Goal: Transaction & Acquisition: Obtain resource

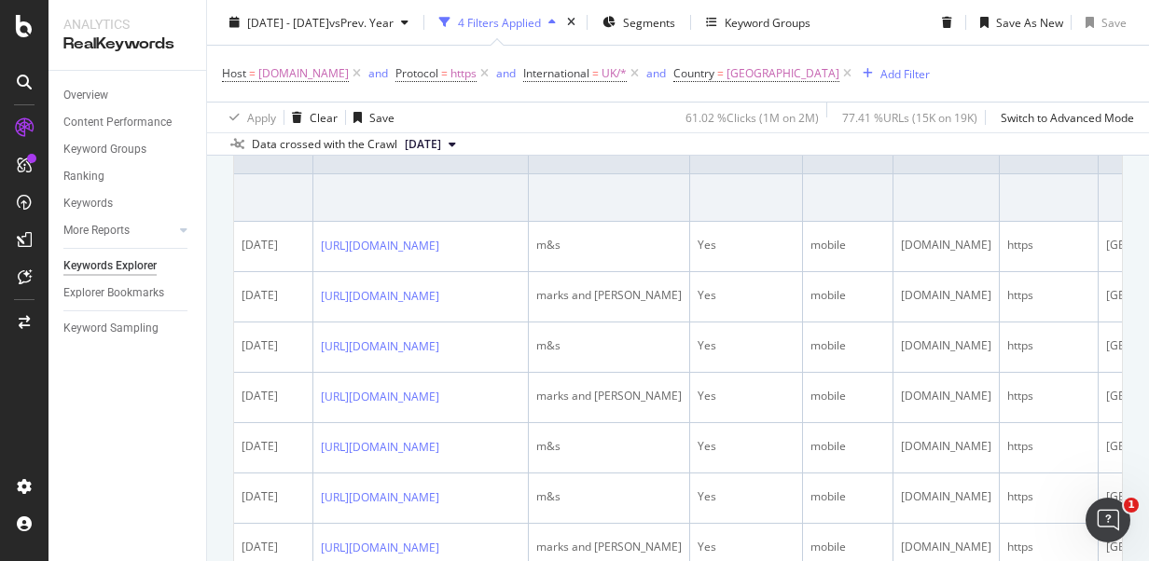
scroll to position [429, 0]
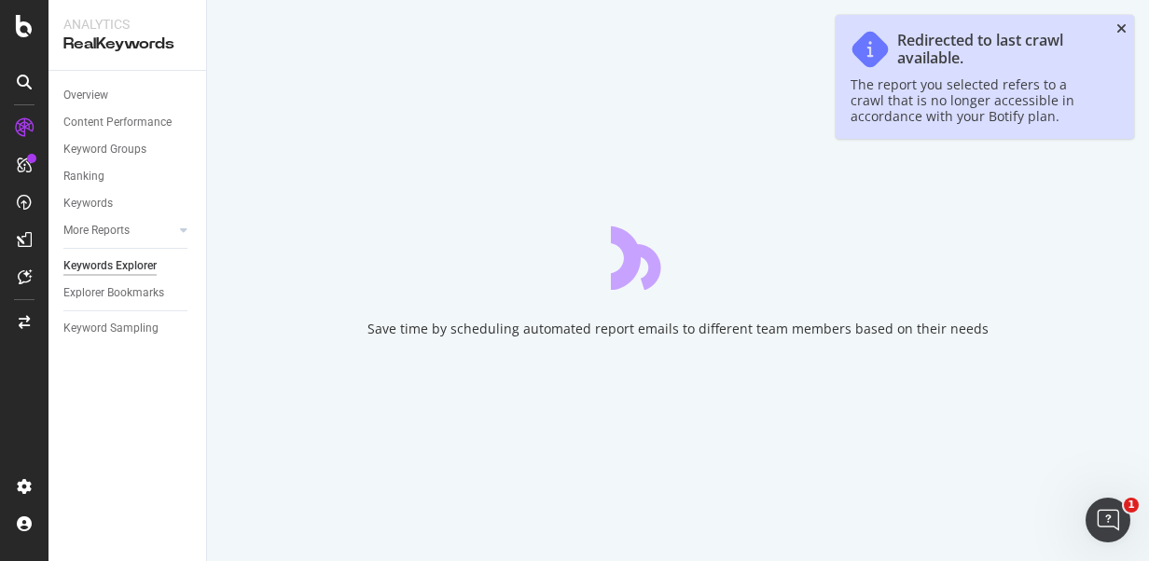
click at [1120, 26] on icon "close toast" at bounding box center [1121, 28] width 10 height 13
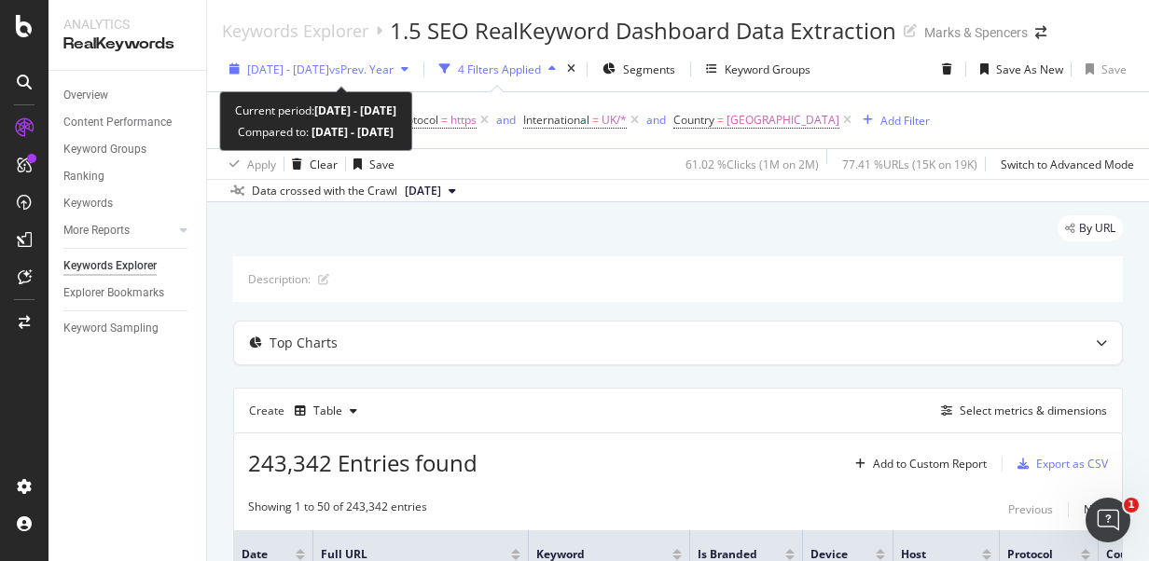
click at [354, 82] on div "[DATE] - [DATE] vs Prev. Year" at bounding box center [319, 69] width 194 height 28
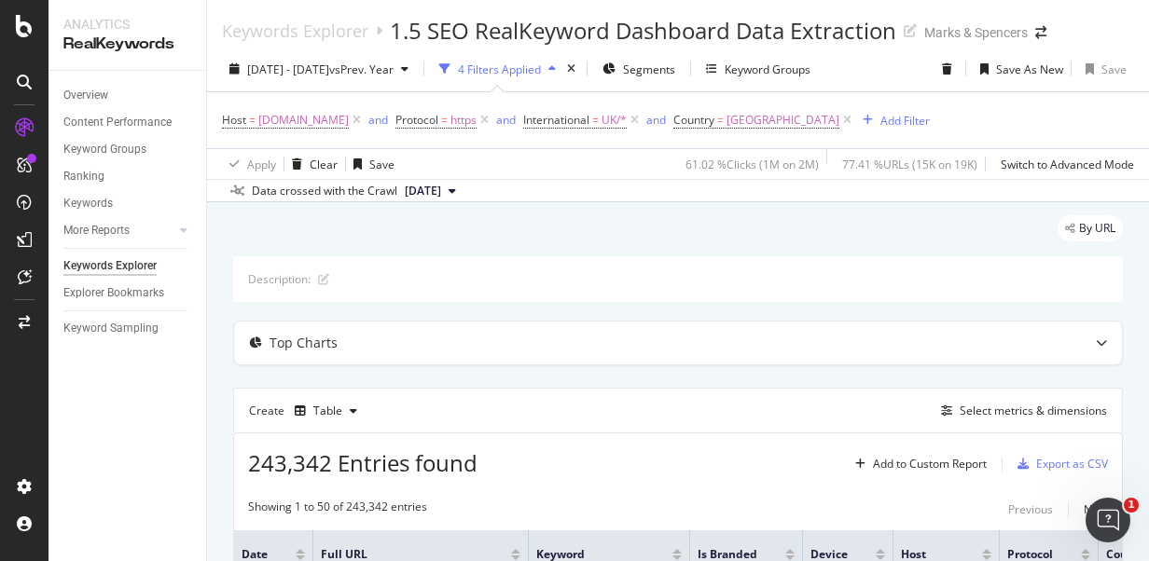
click at [153, 427] on div "Overview Content Performance Keyword Groups Ranking Keywords More Reports Count…" at bounding box center [127, 316] width 158 height 490
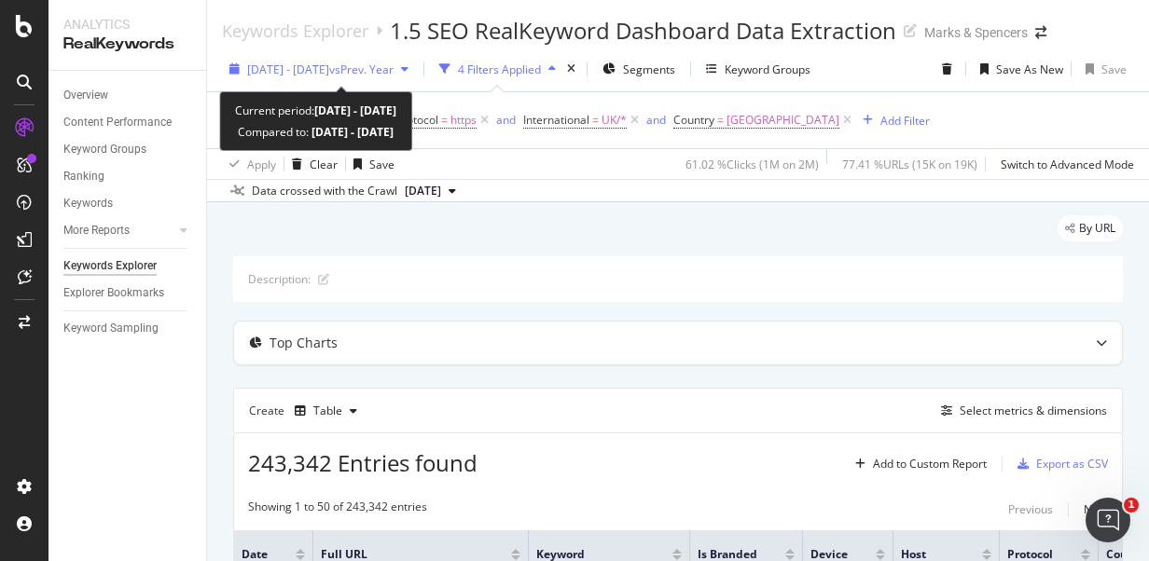
click at [329, 71] on span "[DATE] - [DATE]" at bounding box center [288, 70] width 82 height 16
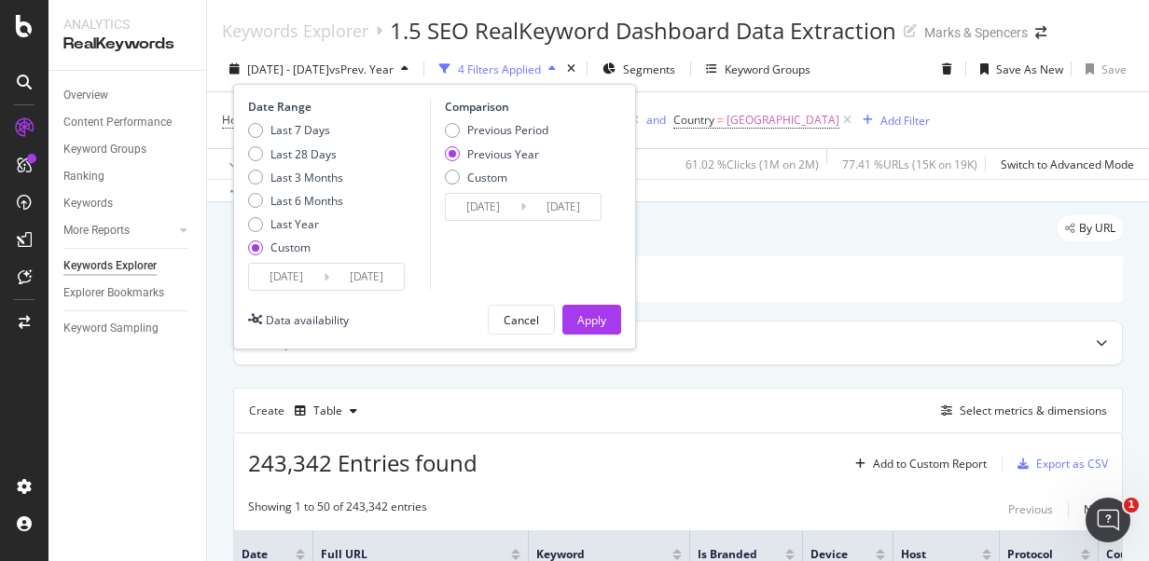
click at [315, 276] on input "[DATE]" at bounding box center [286, 277] width 75 height 26
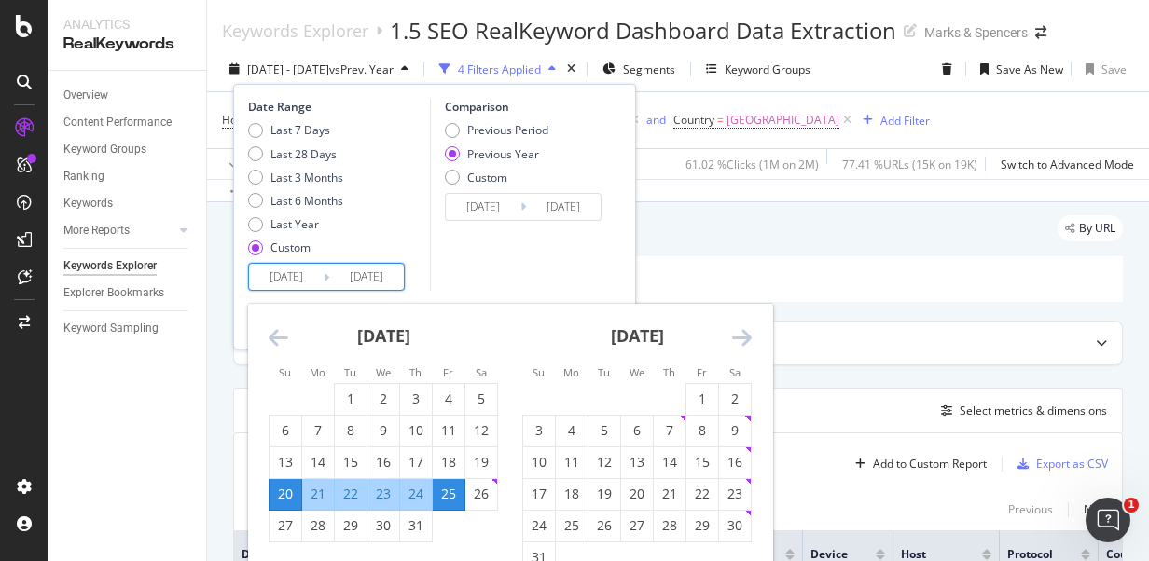
click at [739, 343] on icon "Move forward to switch to the next month." at bounding box center [742, 337] width 20 height 22
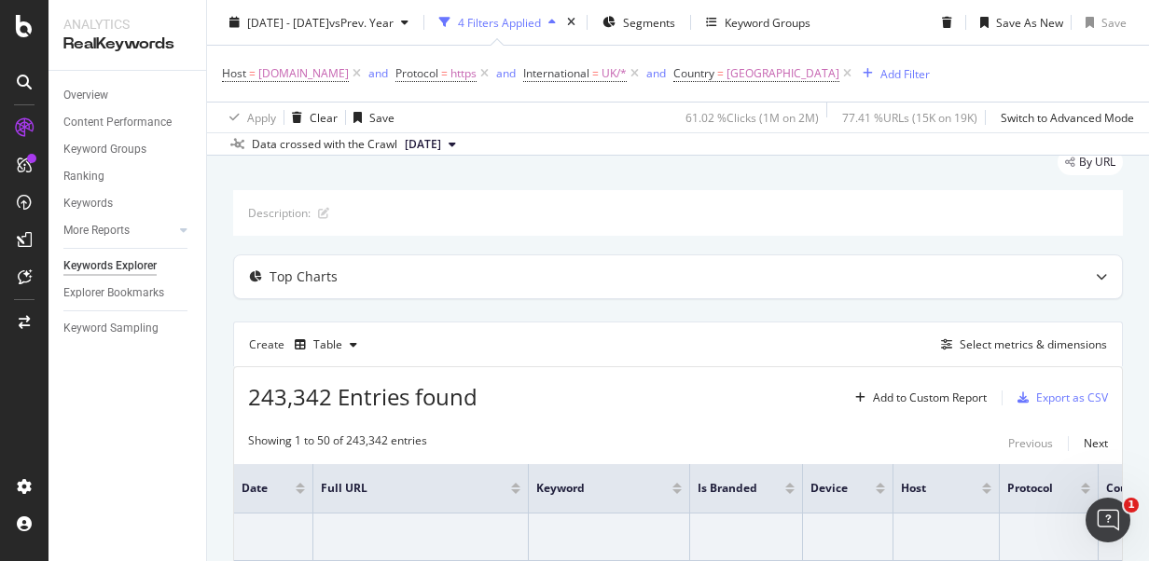
scroll to position [90, 0]
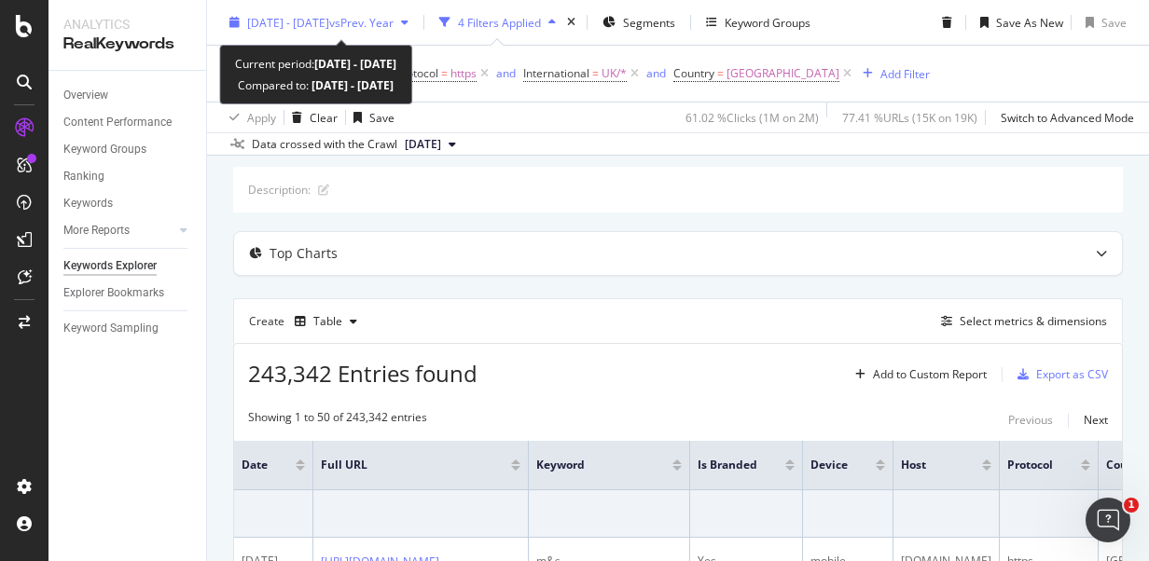
click at [394, 23] on span "vs Prev. Year" at bounding box center [361, 22] width 64 height 16
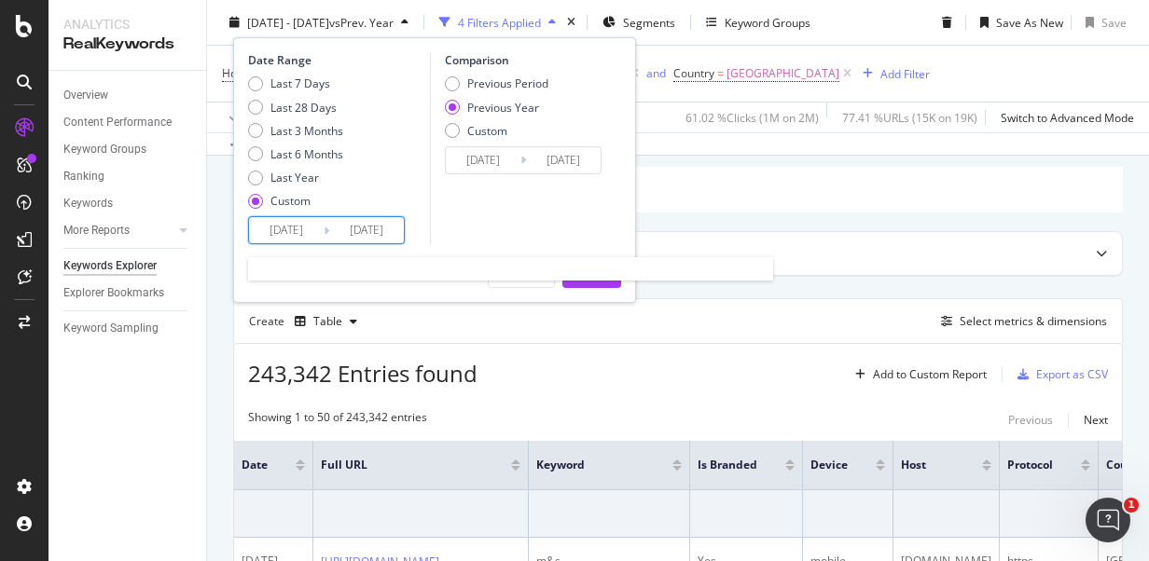
click at [337, 231] on input "[DATE]" at bounding box center [366, 230] width 75 height 26
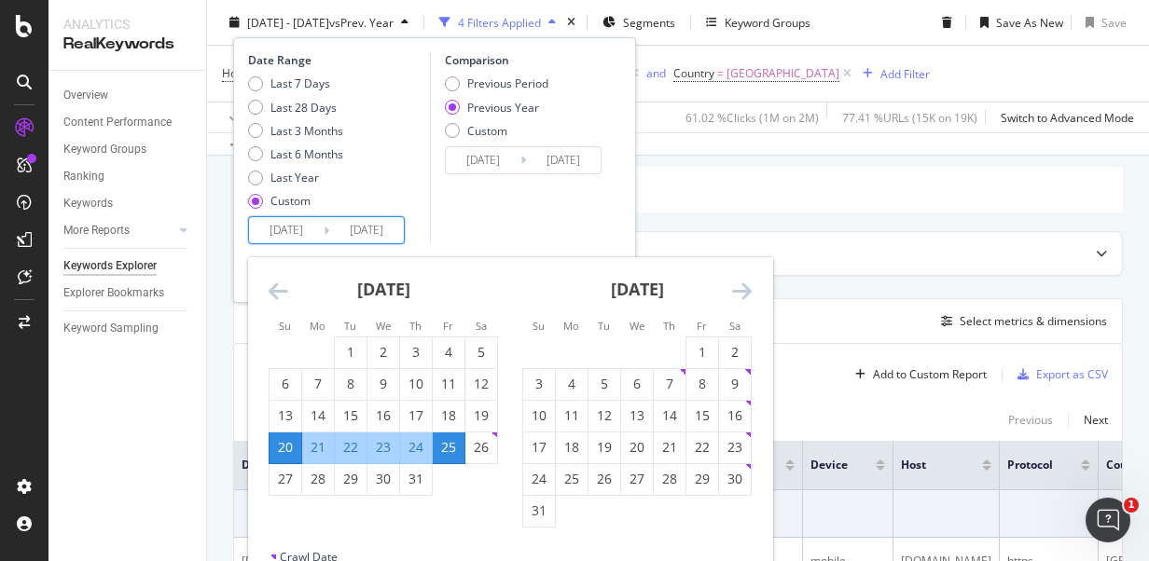
click at [736, 285] on icon "Move forward to switch to the next month." at bounding box center [742, 291] width 20 height 22
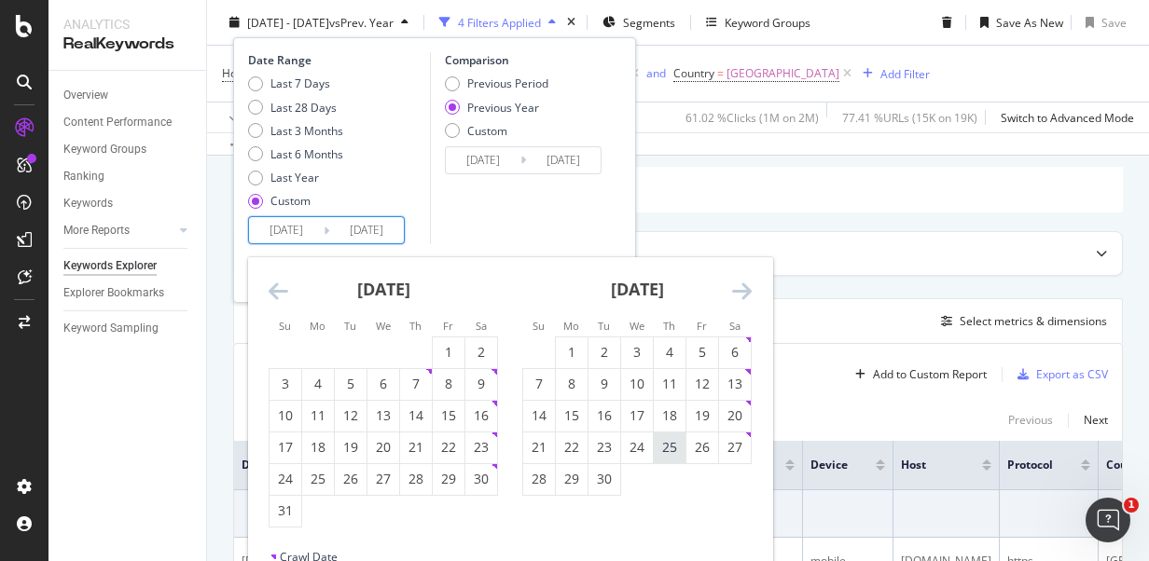
click at [675, 442] on div "25" at bounding box center [670, 447] width 32 height 19
type input "[DATE]"
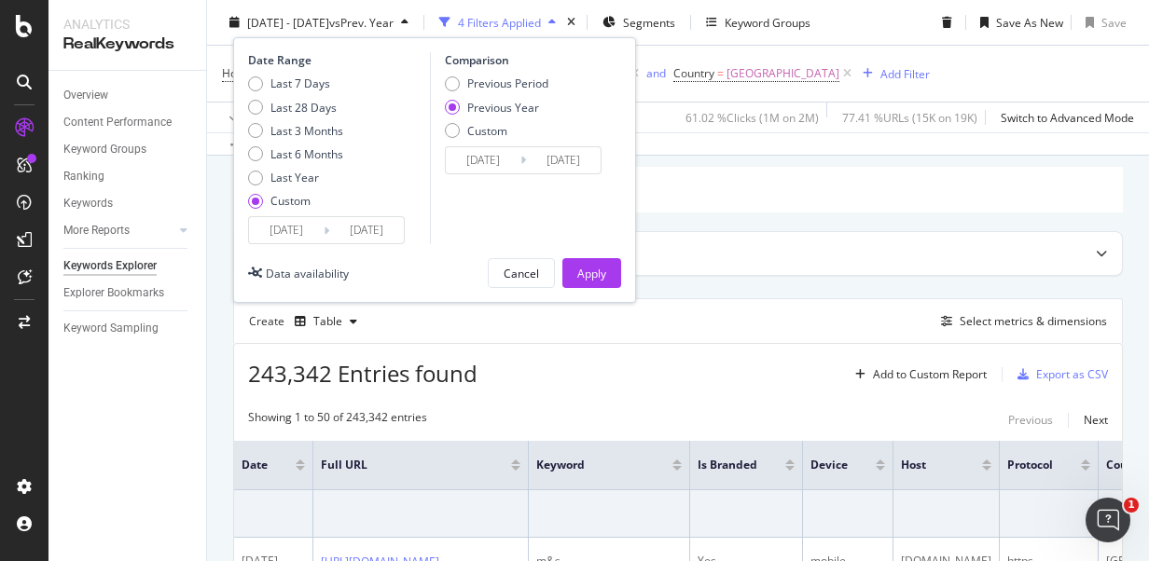
click at [310, 212] on div "Last 7 Days Last 28 Days Last 3 Months Last 6 Months Last Year Custom" at bounding box center [295, 146] width 95 height 141
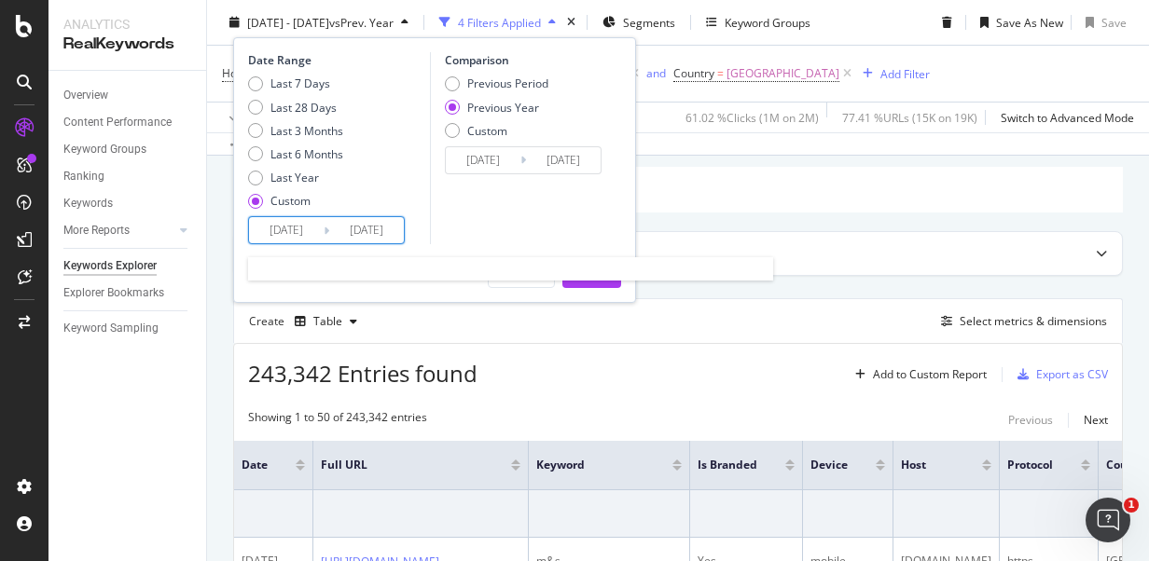
click at [340, 218] on input "[DATE]" at bounding box center [366, 230] width 75 height 26
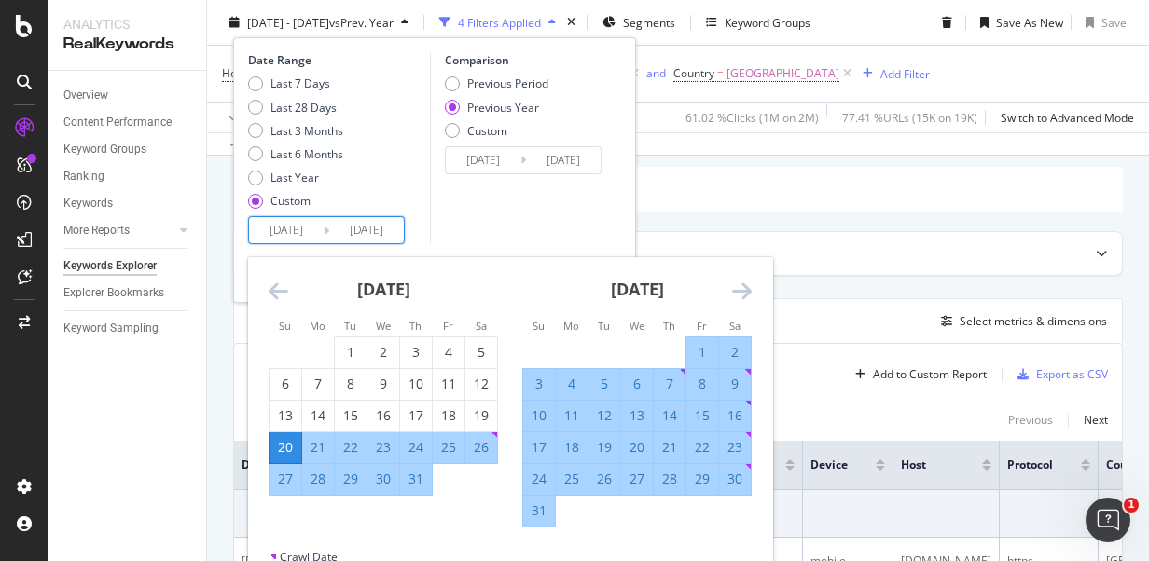
click at [746, 285] on icon "Move forward to switch to the next month." at bounding box center [742, 291] width 20 height 22
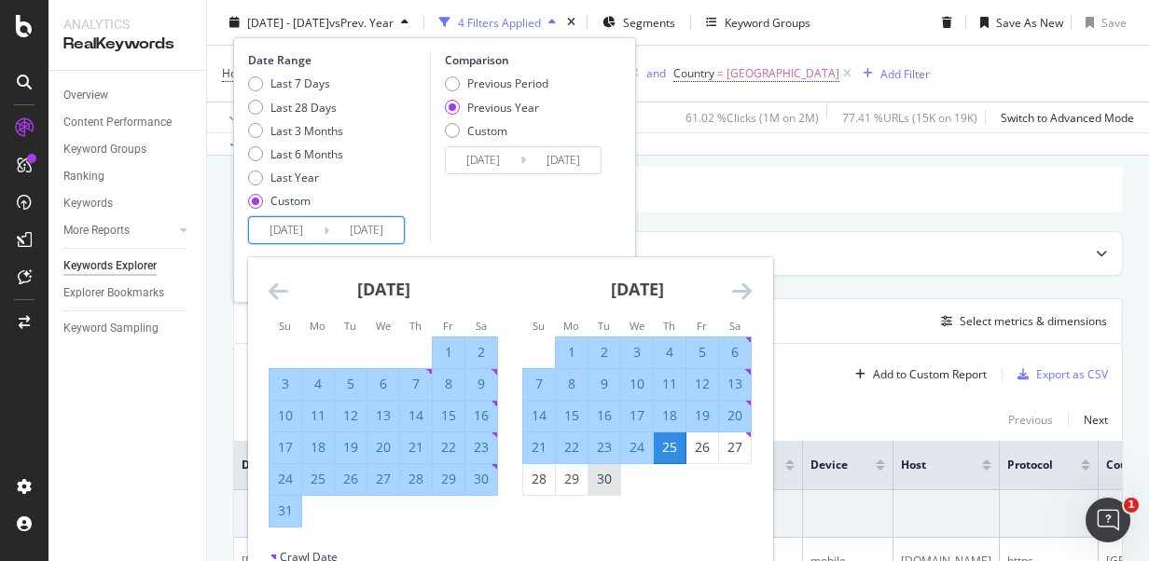
click at [604, 476] on div "30" at bounding box center [604, 479] width 32 height 19
type input "[DATE]"
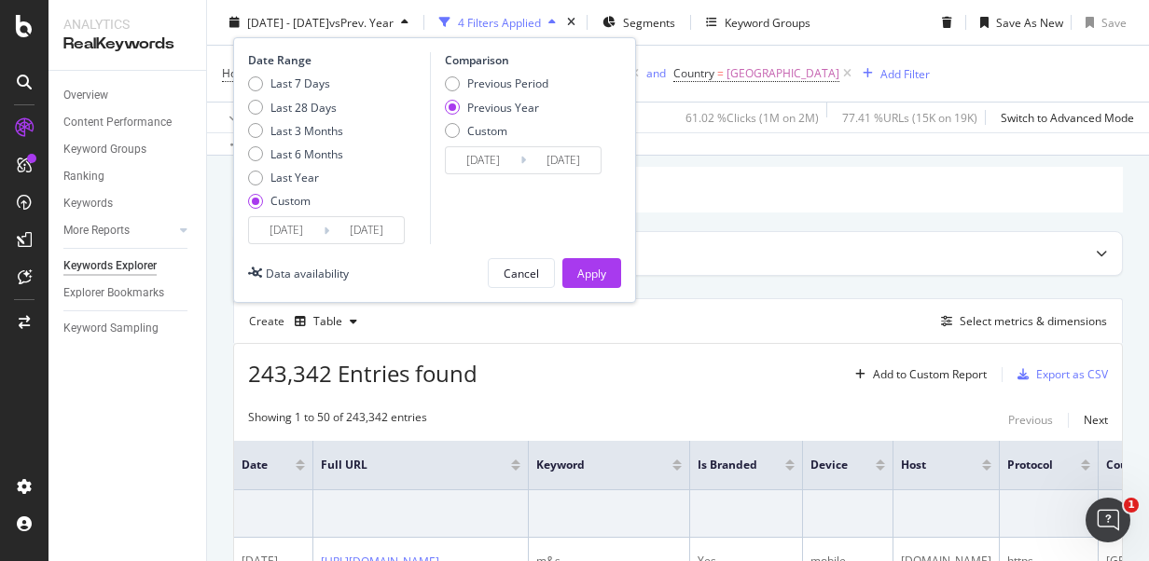
click at [389, 236] on input "[DATE]" at bounding box center [366, 230] width 75 height 26
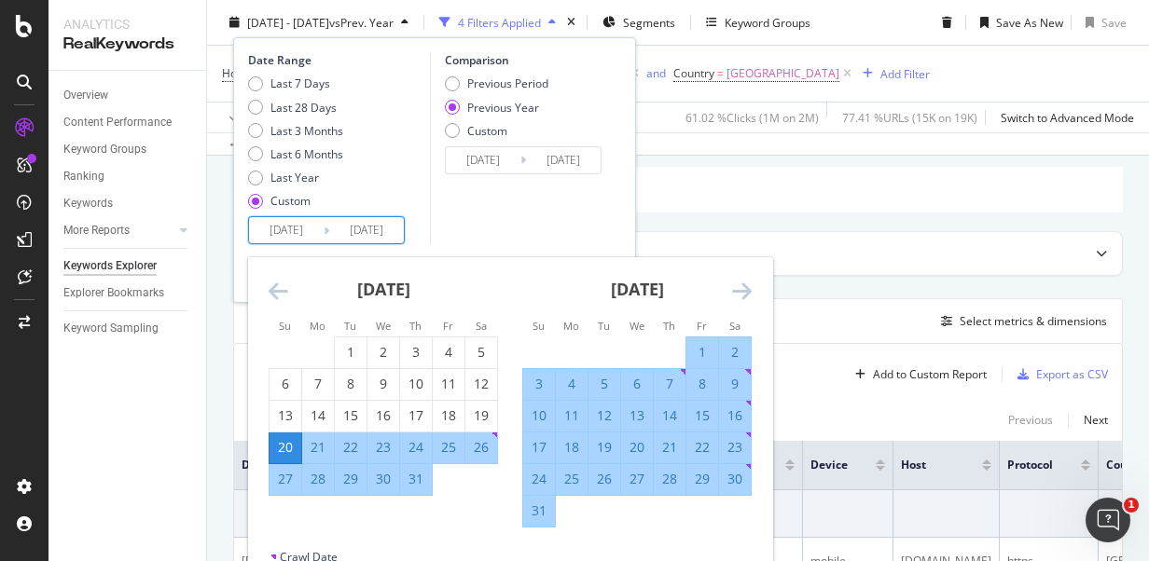
click at [750, 287] on icon "Move forward to switch to the next month." at bounding box center [742, 291] width 20 height 22
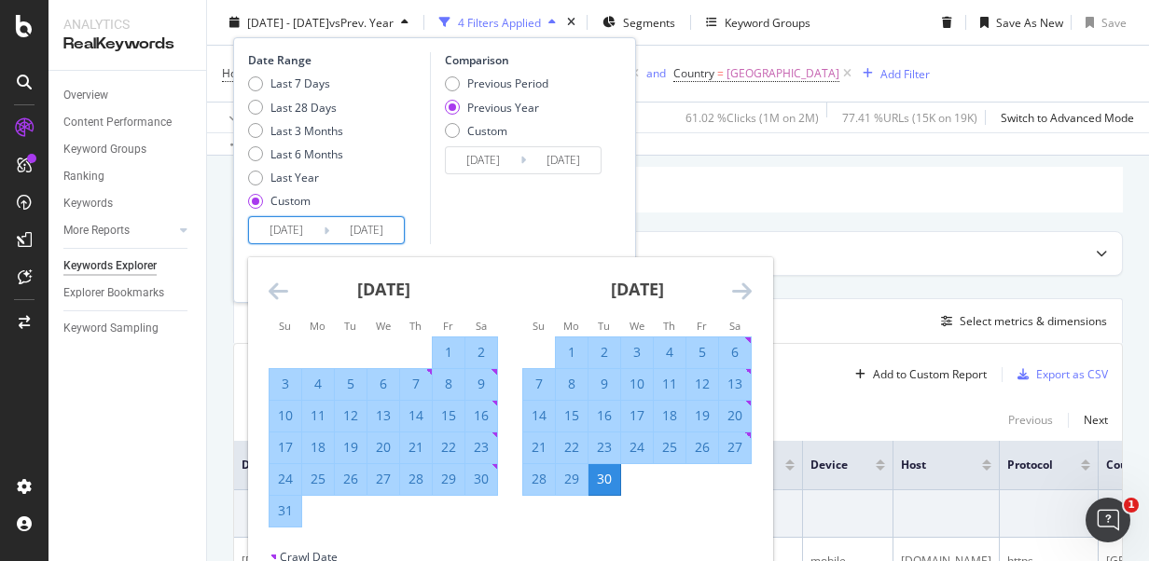
click at [750, 287] on icon "Move forward to switch to the next month." at bounding box center [742, 291] width 20 height 22
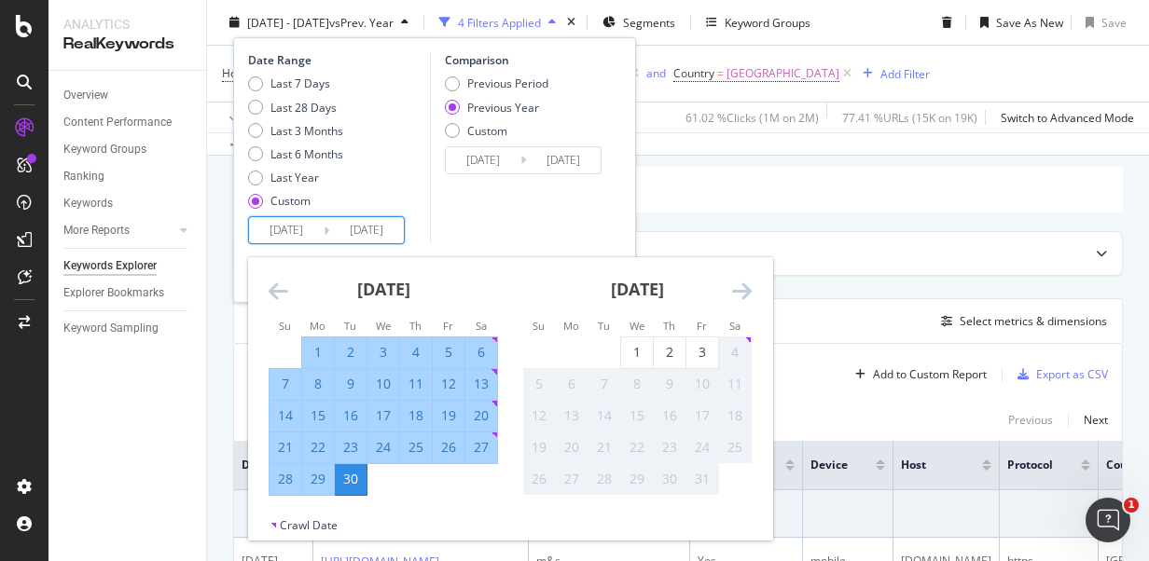
click at [425, 444] on div "25" at bounding box center [416, 447] width 32 height 19
type input "[DATE]"
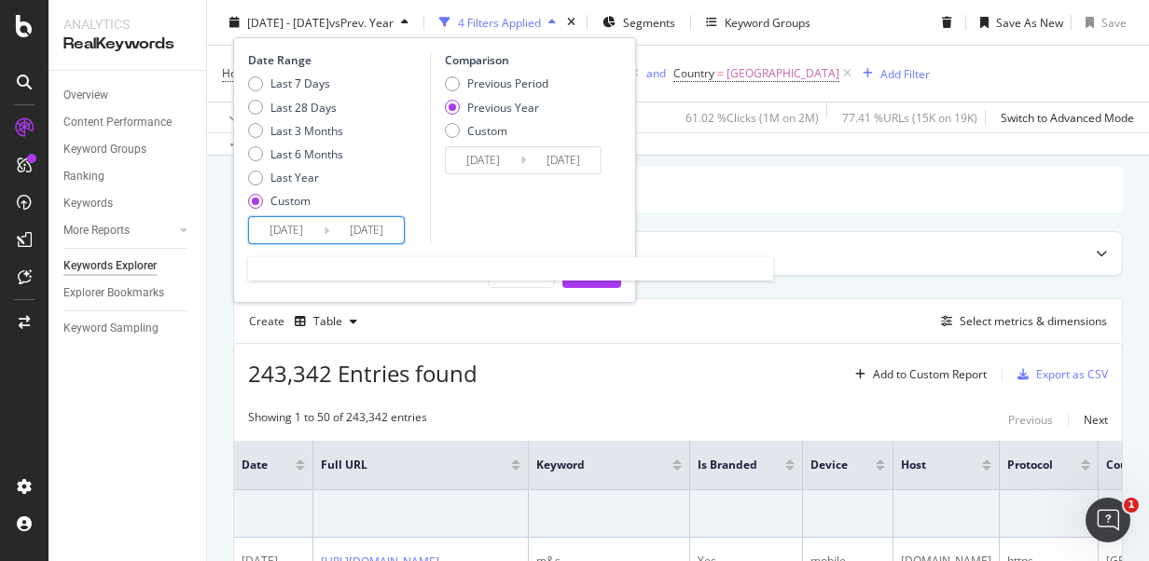
click at [302, 232] on input "[DATE]" at bounding box center [286, 230] width 75 height 26
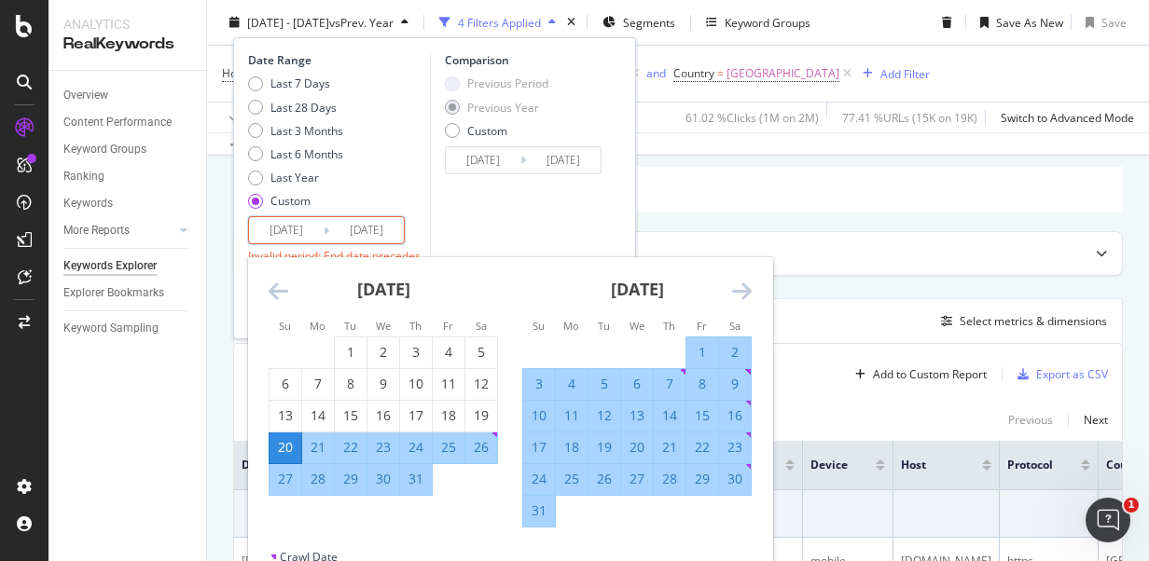
type input "[DATE]"
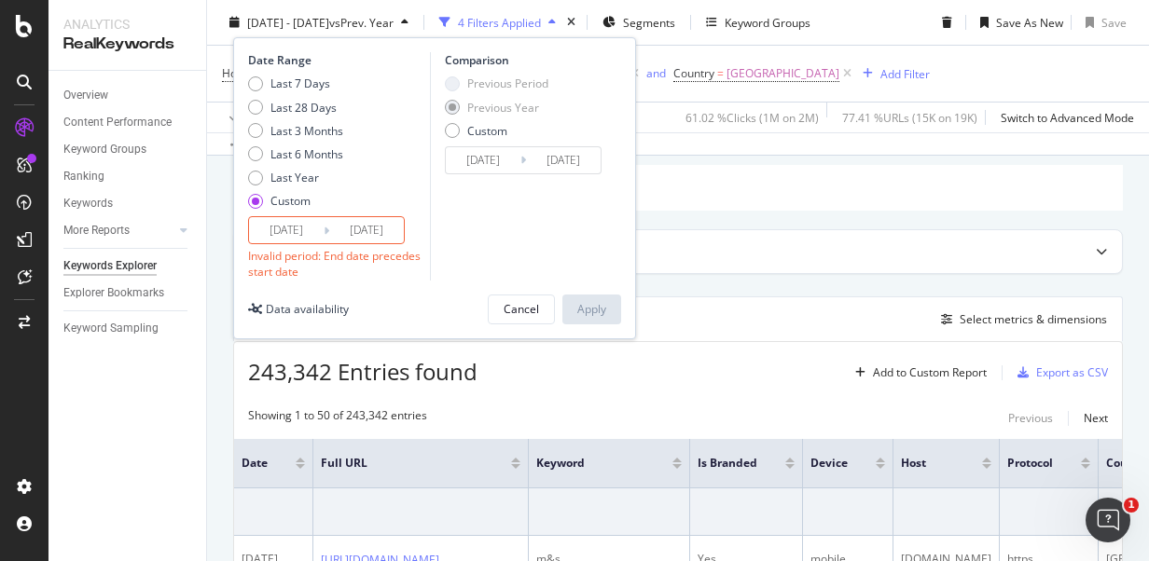
scroll to position [367, 17]
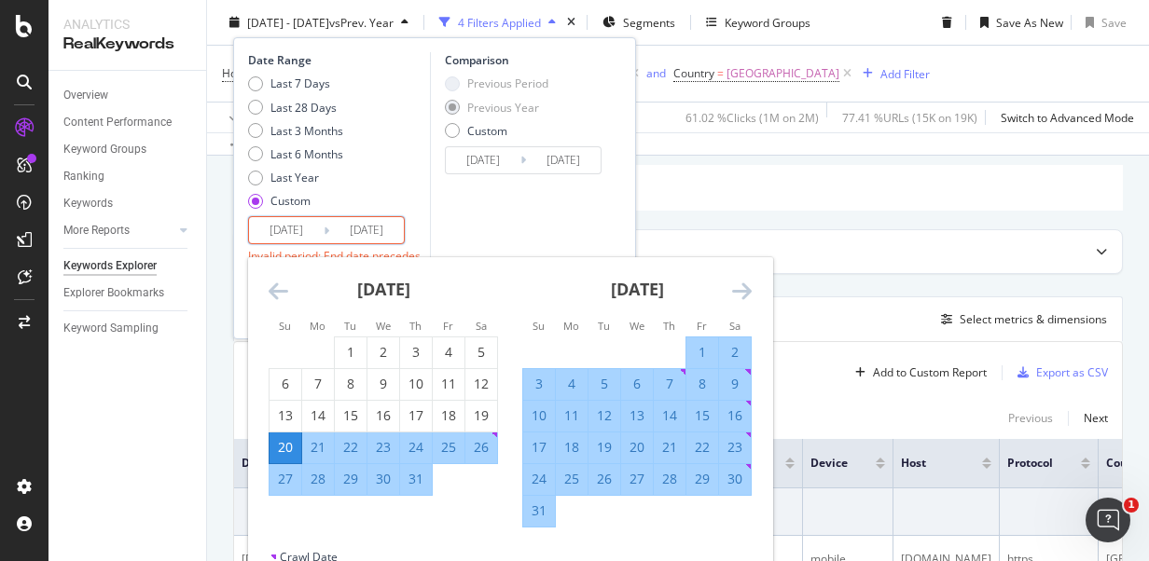
click at [401, 237] on input "[DATE]" at bounding box center [366, 230] width 75 height 26
click at [311, 233] on input "[DATE]" at bounding box center [286, 230] width 75 height 26
click at [397, 222] on input "[DATE]" at bounding box center [366, 230] width 75 height 26
type input "[DATE]"
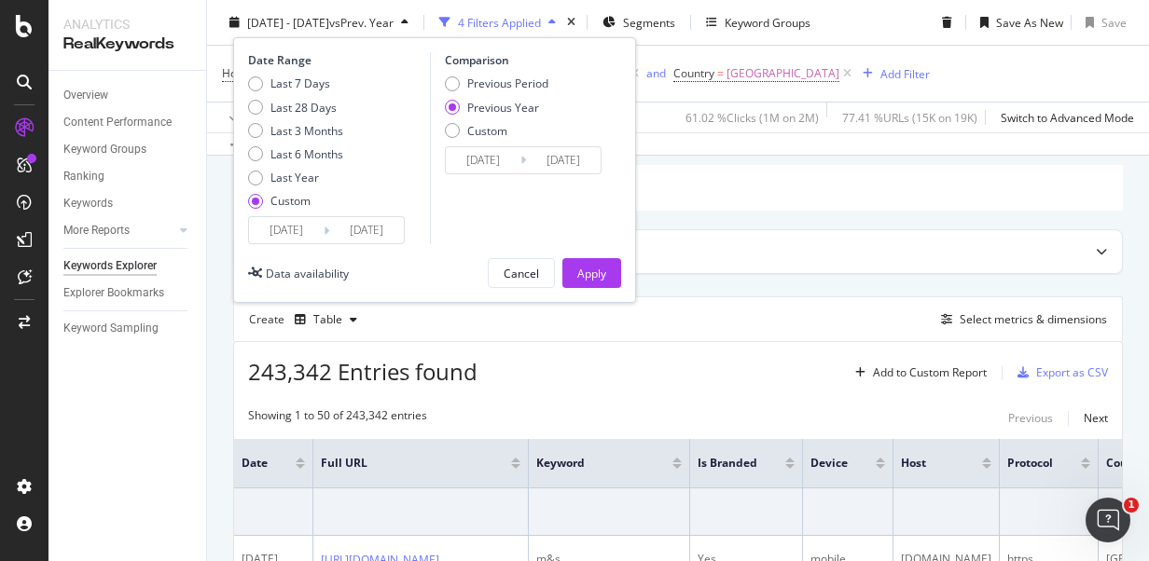
type input "[DATE]"
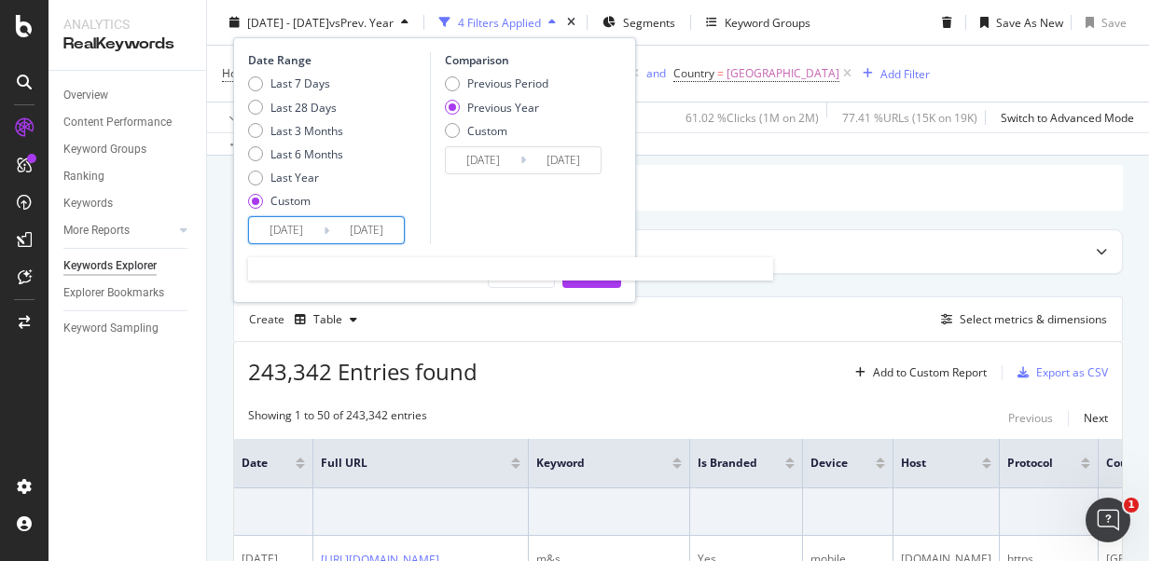
click at [294, 234] on input "[DATE]" at bounding box center [286, 230] width 75 height 26
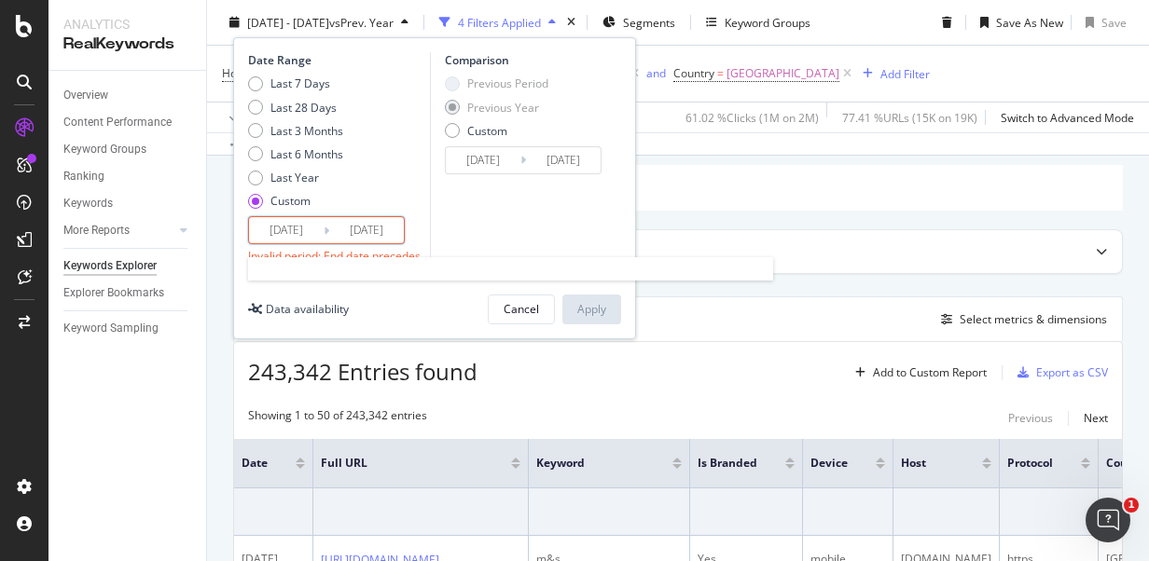
click at [297, 237] on input "[DATE]" at bounding box center [286, 230] width 75 height 26
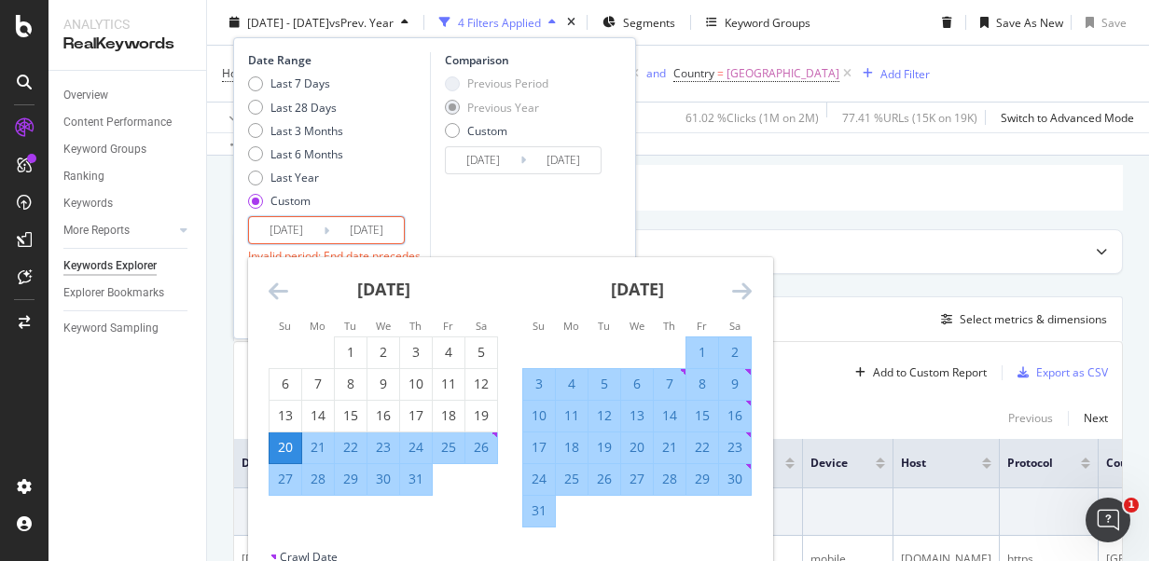
click at [313, 234] on input "[DATE]" at bounding box center [286, 230] width 75 height 26
click at [740, 287] on icon "Move forward to switch to the next month." at bounding box center [742, 291] width 20 height 22
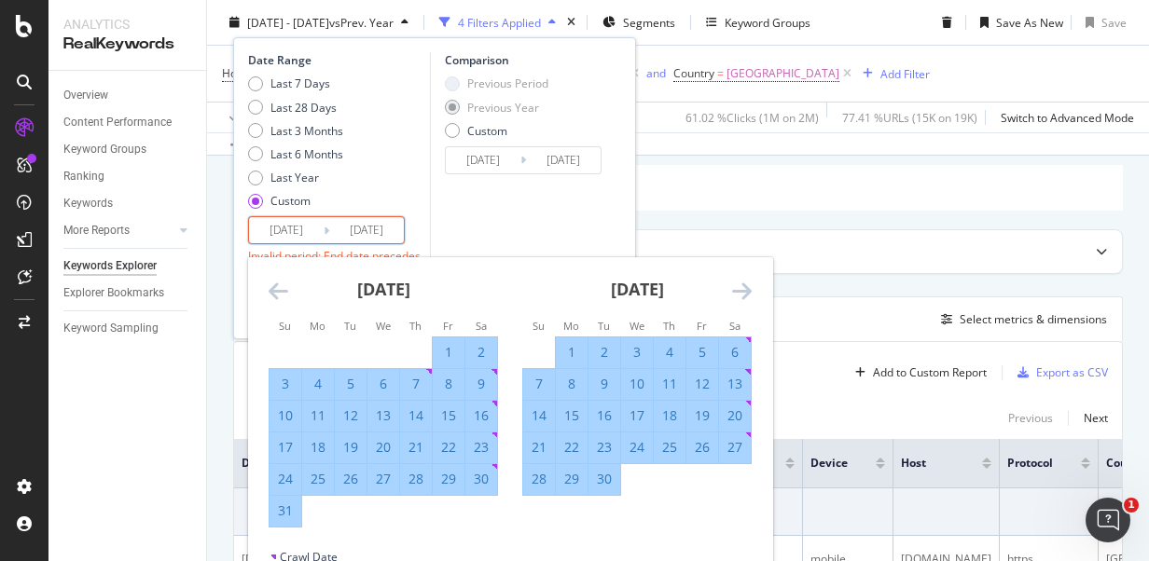
click at [672, 452] on div "25" at bounding box center [670, 447] width 32 height 19
type input "[DATE]"
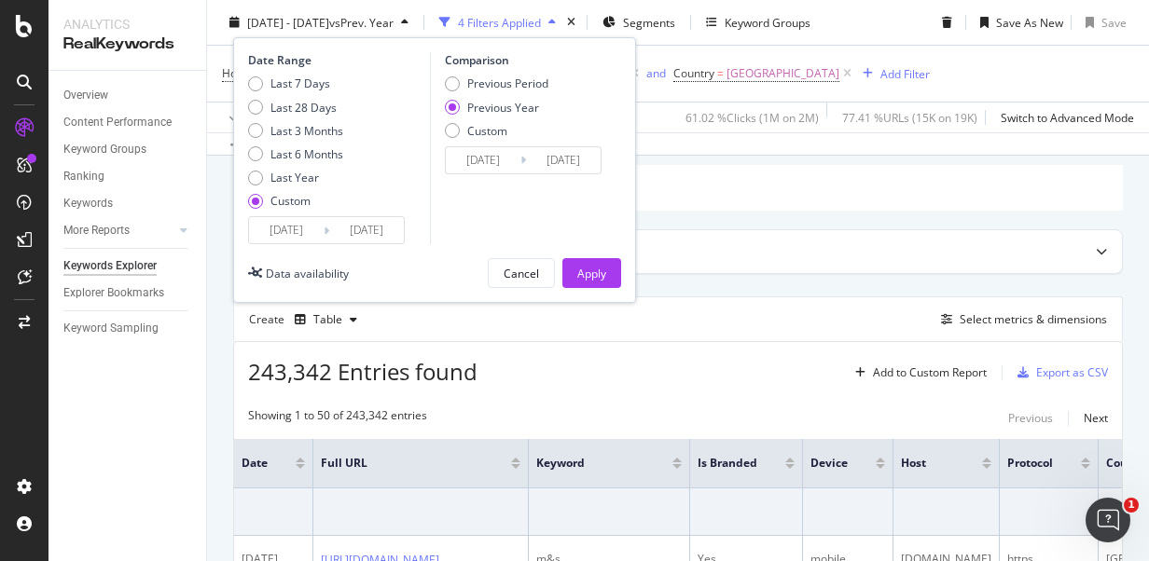
click at [490, 243] on div "Date Range Last 7 Days Last 28 Days Last 3 Months Last 6 Months Last Year Custo…" at bounding box center [434, 170] width 403 height 266
click at [595, 283] on div "Apply" at bounding box center [591, 273] width 29 height 28
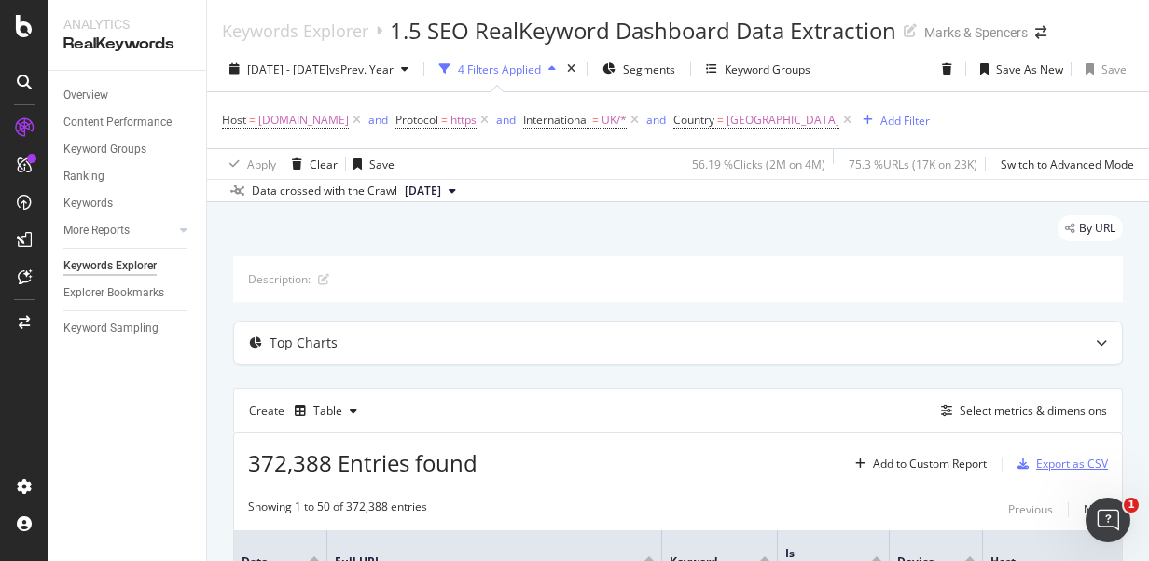
click at [1079, 456] on div "Export as CSV" at bounding box center [1072, 464] width 72 height 16
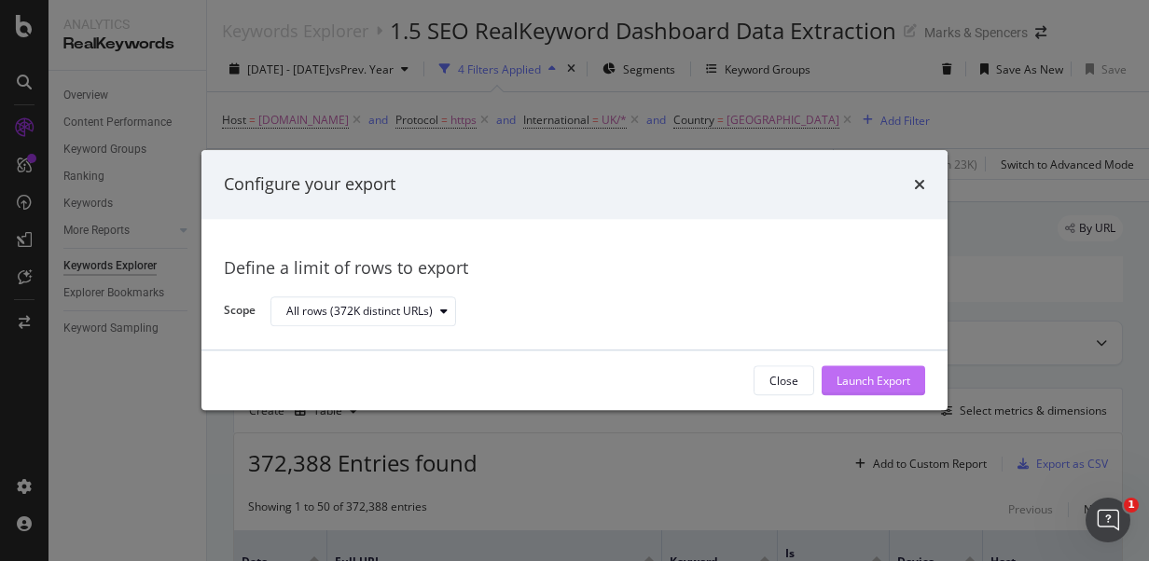
click at [842, 367] on div "Launch Export" at bounding box center [873, 381] width 74 height 28
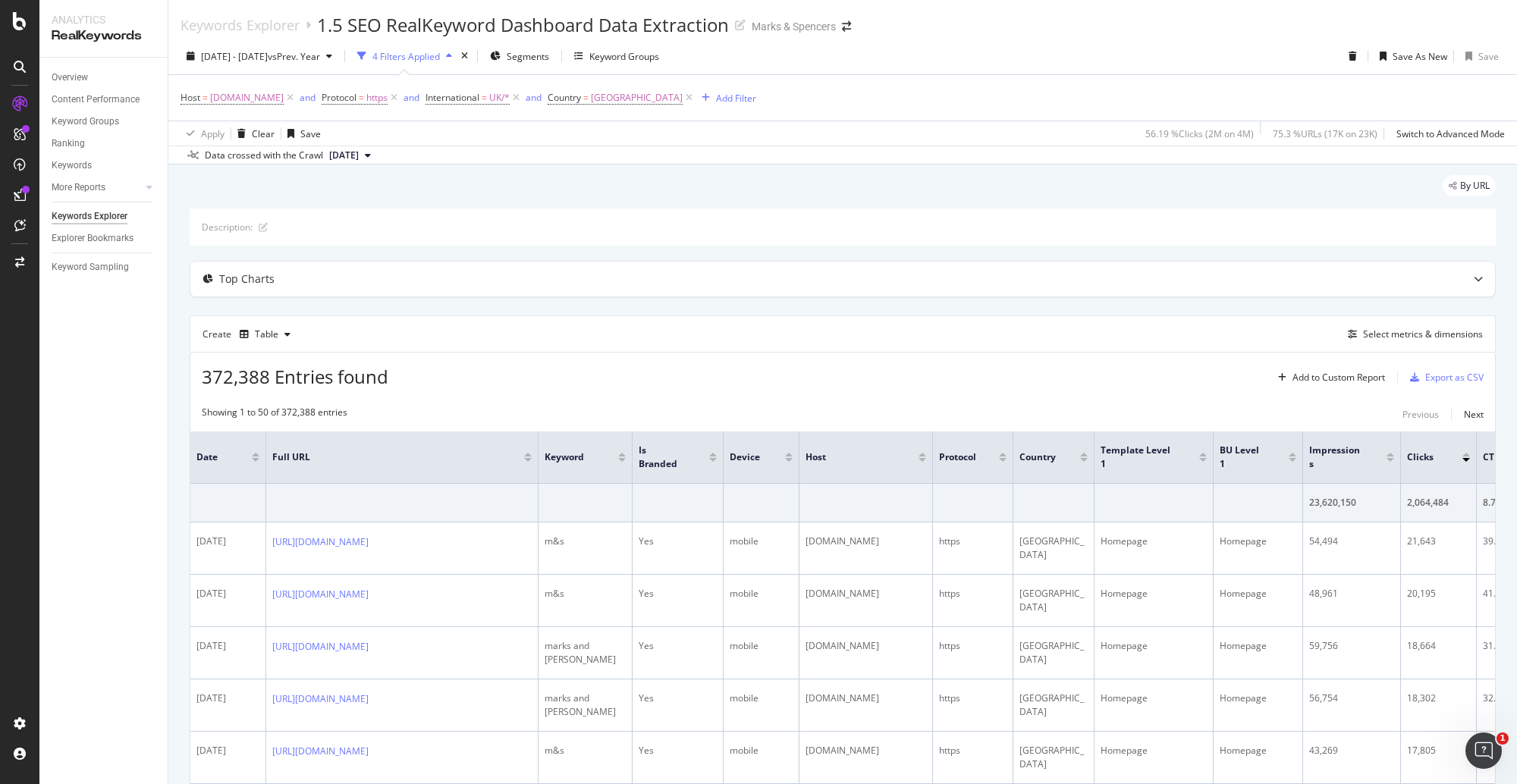
click at [934, 46] on div "[DATE] - [DATE] vs Prev. Year 4 Filters Applied Segments Keyword Groups Save As…" at bounding box center [843, 59] width 1349 height 30
